Goal: Information Seeking & Learning: Learn about a topic

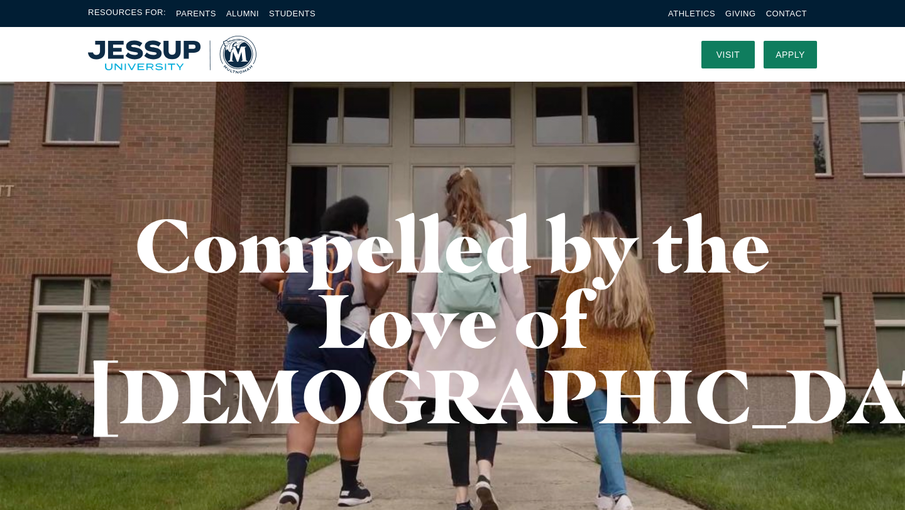
click at [161, 55] on img "Home" at bounding box center [172, 55] width 168 height 38
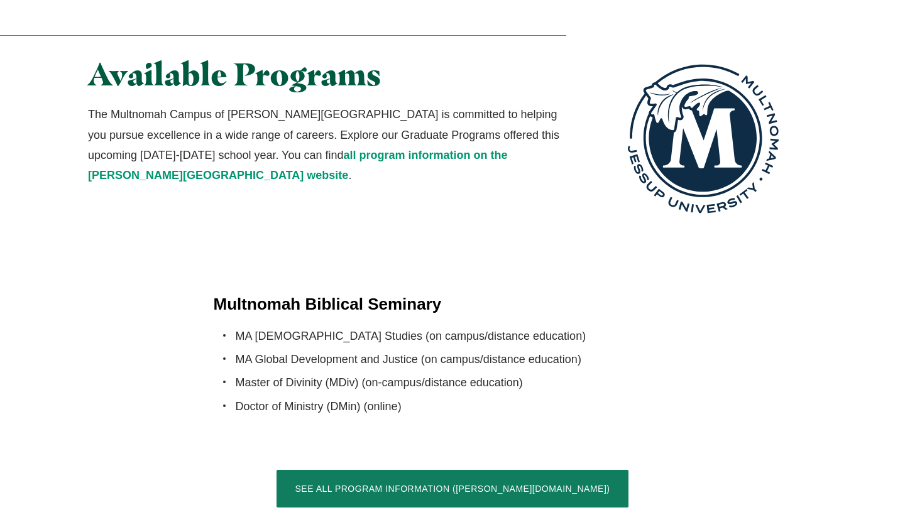
scroll to position [2312, 0]
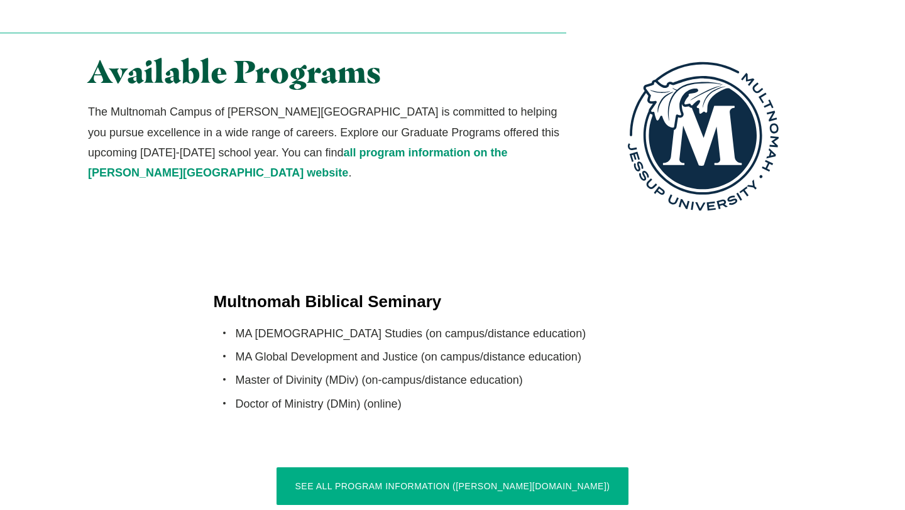
click at [457, 467] on link "See All Program Information ([PERSON_NAME][DOMAIN_NAME])" at bounding box center [452, 486] width 352 height 38
